Goal: Go to known website: Go to known website

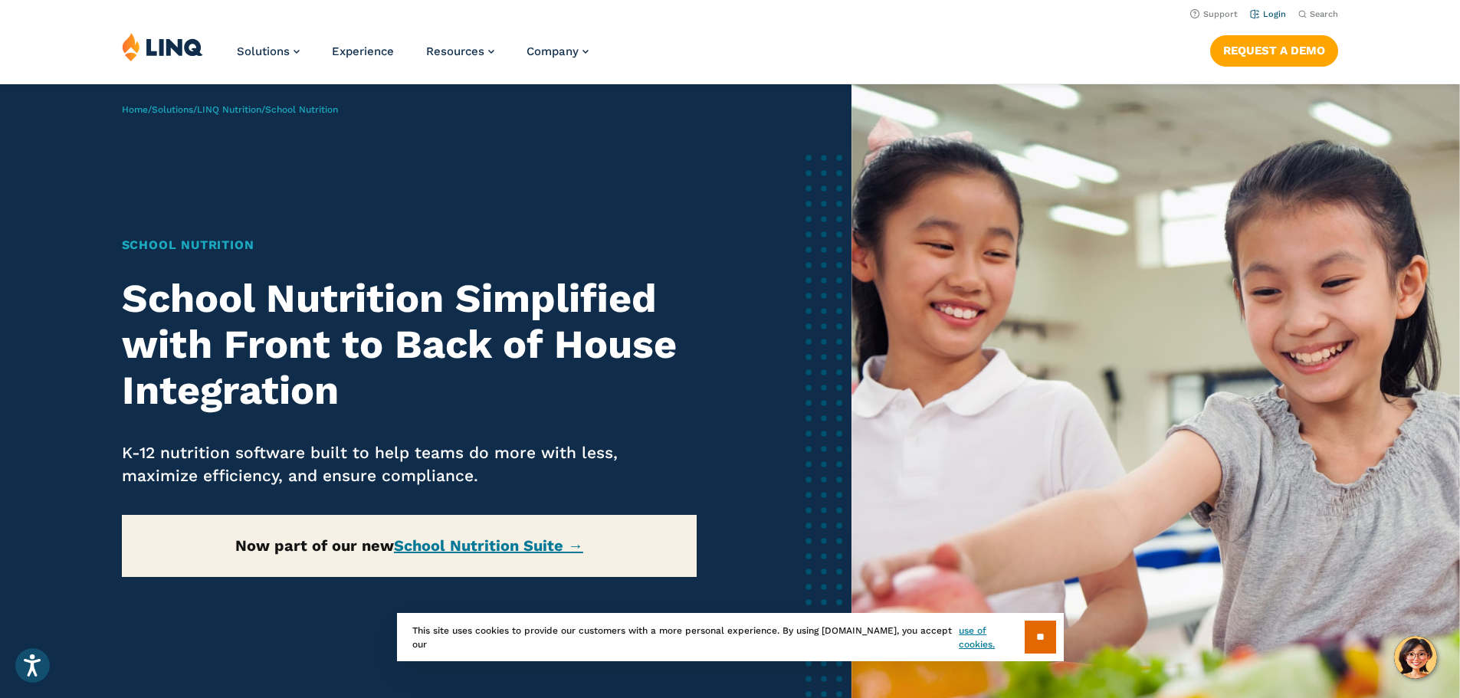
click at [1273, 21] on li "Login" at bounding box center [1268, 13] width 36 height 17
click at [1273, 18] on link "Login" at bounding box center [1268, 14] width 36 height 10
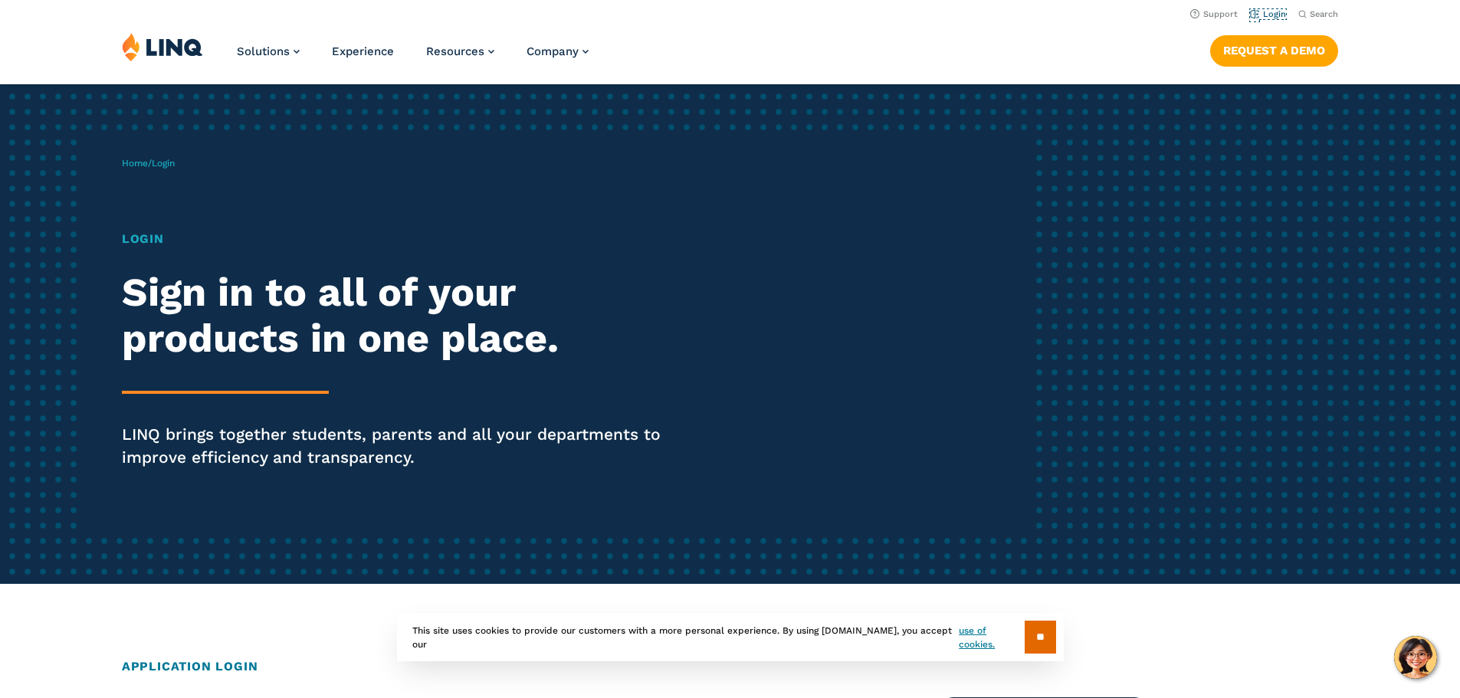
click at [1273, 18] on link "Login" at bounding box center [1268, 14] width 36 height 10
click at [153, 247] on h1 "Login" at bounding box center [403, 239] width 562 height 18
click at [190, 362] on div "Login Sign in to all of your products in one place. LINQ brings together studen…" at bounding box center [403, 371] width 562 height 282
click at [1266, 12] on link "Login" at bounding box center [1268, 14] width 36 height 10
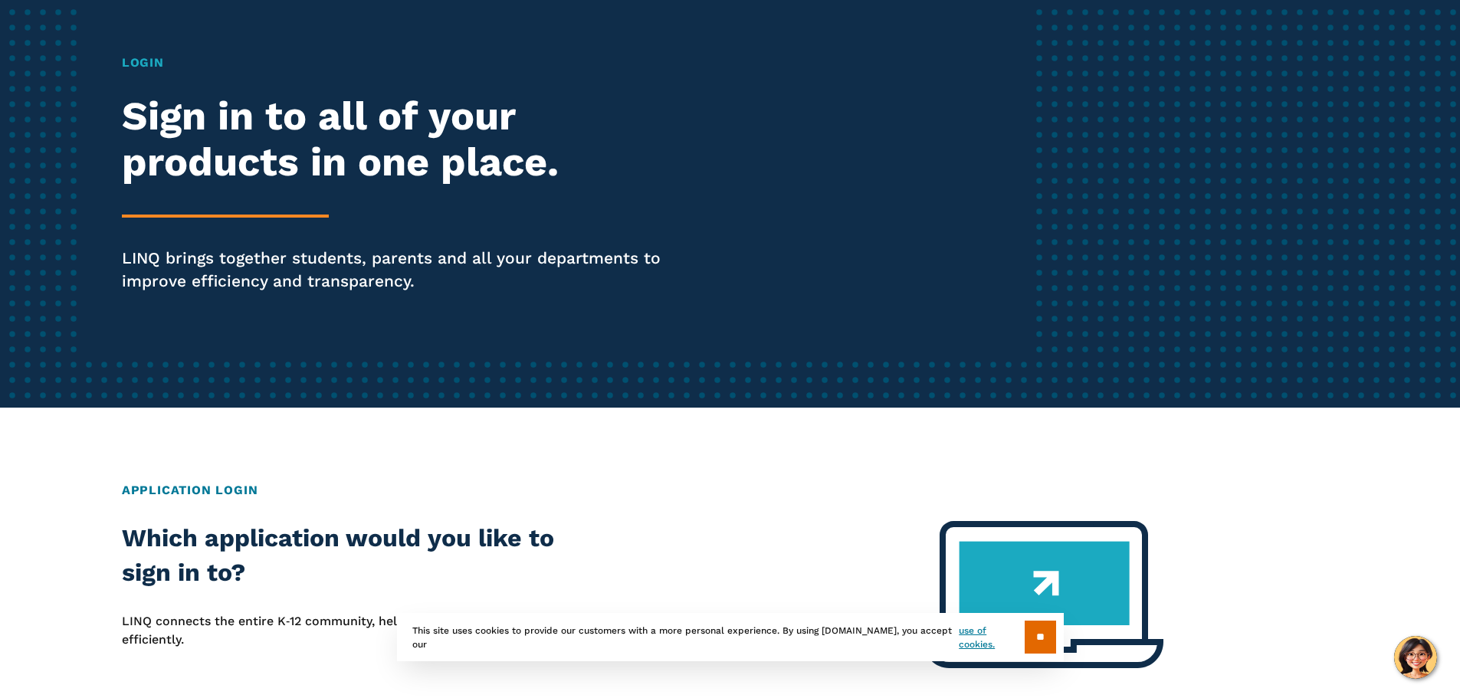
scroll to position [460, 0]
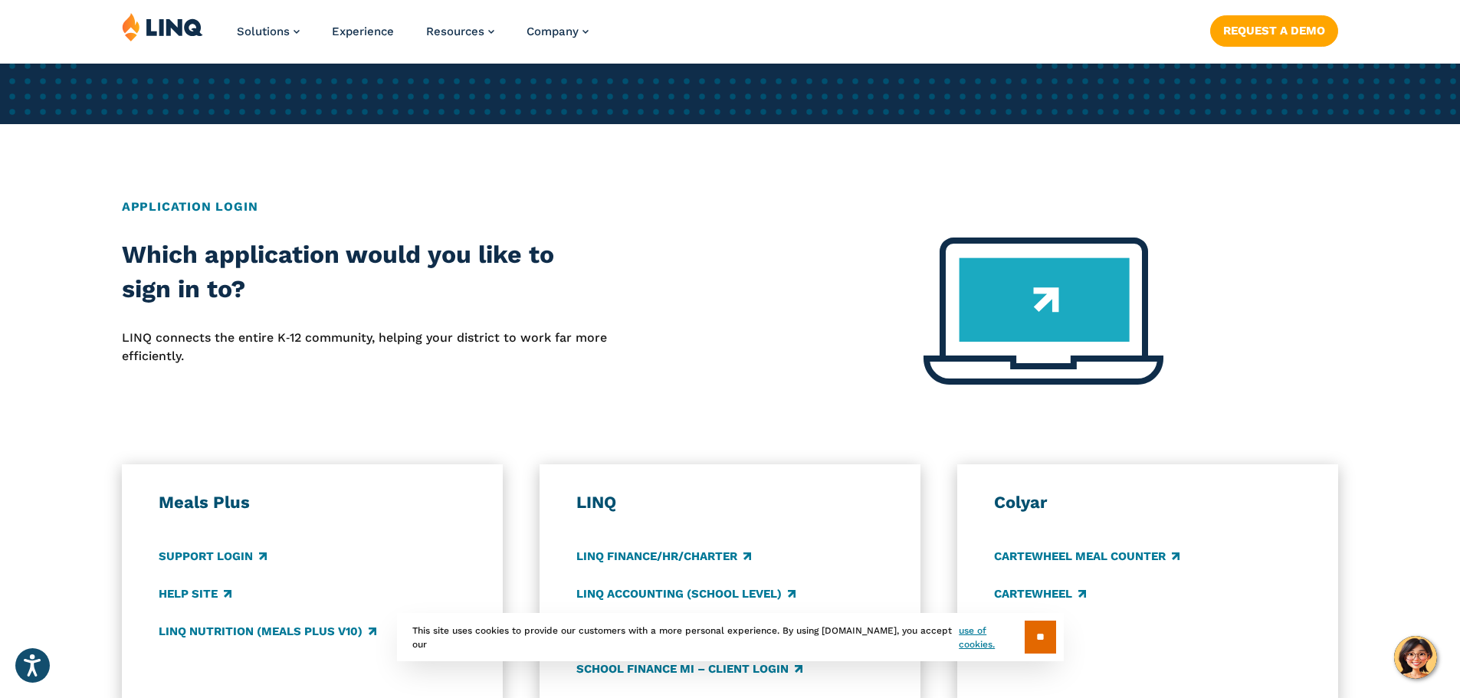
click at [199, 205] on h2 "Application Login" at bounding box center [730, 207] width 1216 height 18
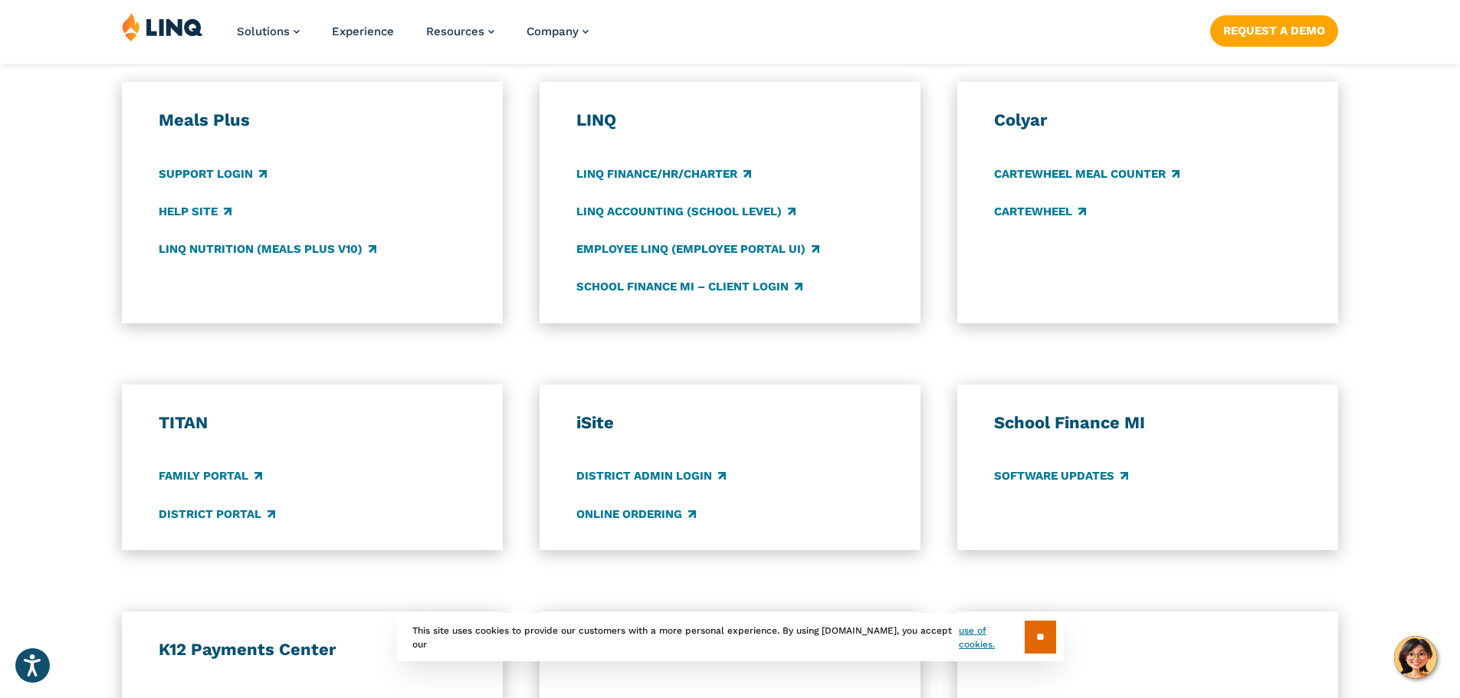
scroll to position [843, 0]
click at [239, 472] on link "Family Portal" at bounding box center [210, 475] width 103 height 17
